Goal: Information Seeking & Learning: Find specific fact

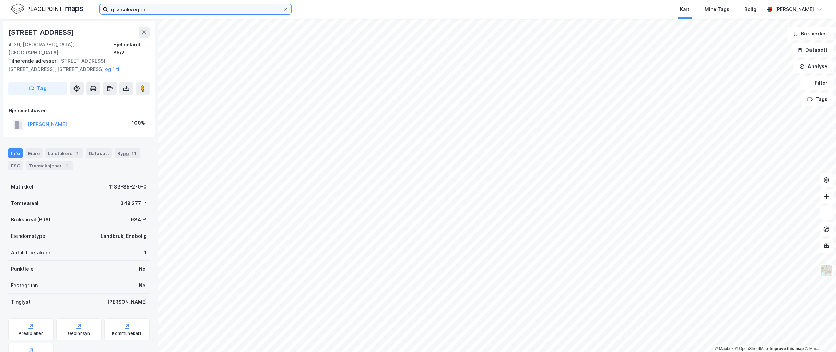
click at [123, 7] on input "grønvikvegen" at bounding box center [195, 9] width 175 height 10
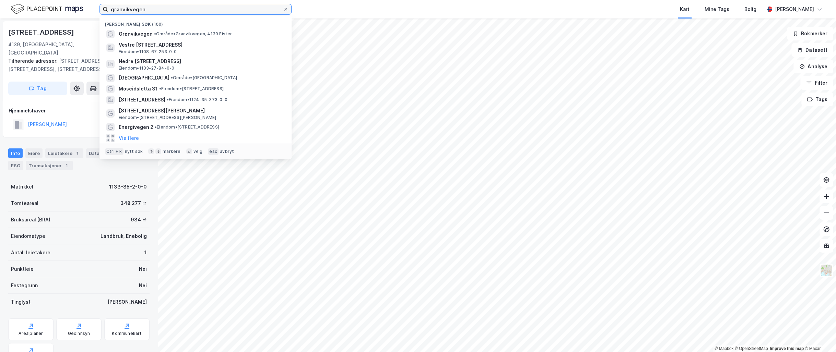
click at [123, 7] on input "grønvikvegen" at bounding box center [195, 9] width 175 height 10
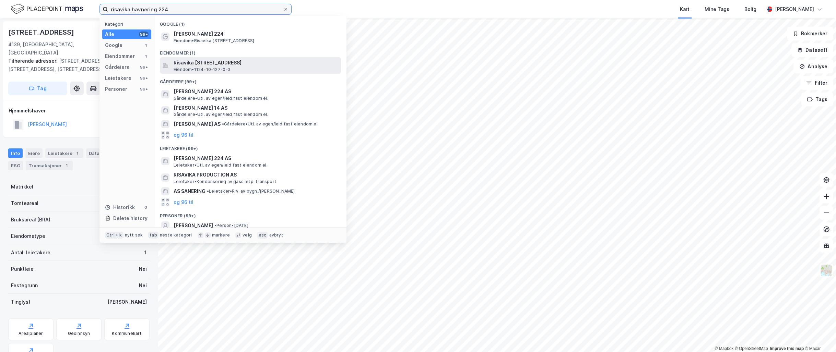
type input "risavika havnering 224"
click at [220, 66] on span "Risavika [STREET_ADDRESS]" at bounding box center [256, 63] width 165 height 8
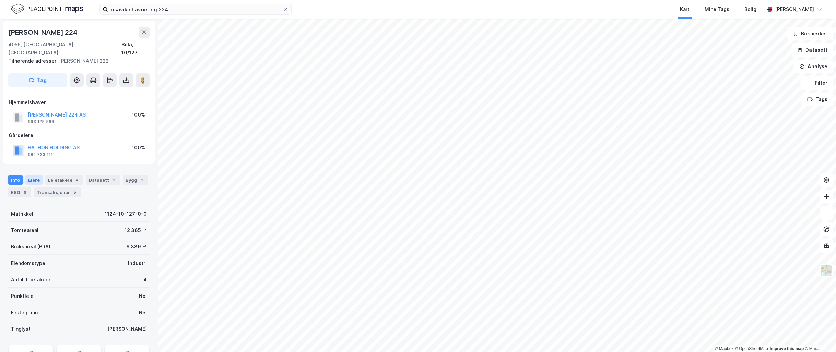
click at [33, 175] on div "Eiere" at bounding box center [33, 180] width 17 height 10
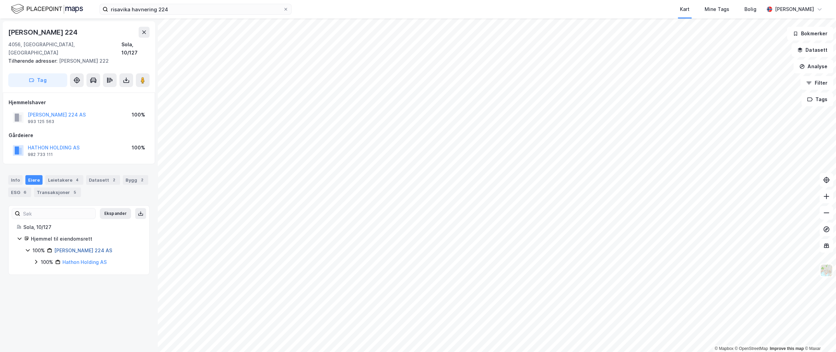
click at [89, 248] on link "[PERSON_NAME] 224 AS" at bounding box center [83, 251] width 58 height 6
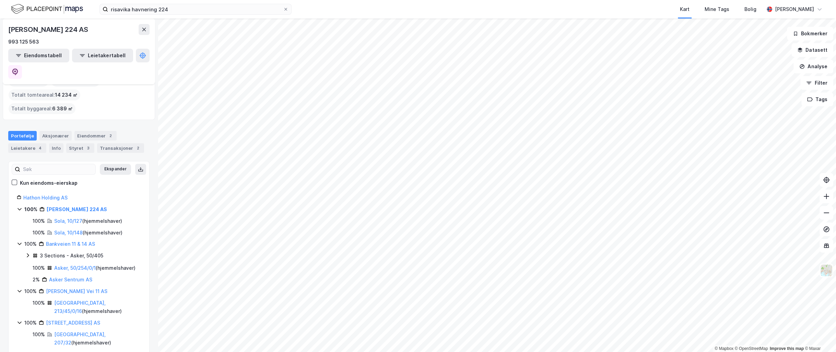
scroll to position [14, 0]
